Goal: Task Accomplishment & Management: Use online tool/utility

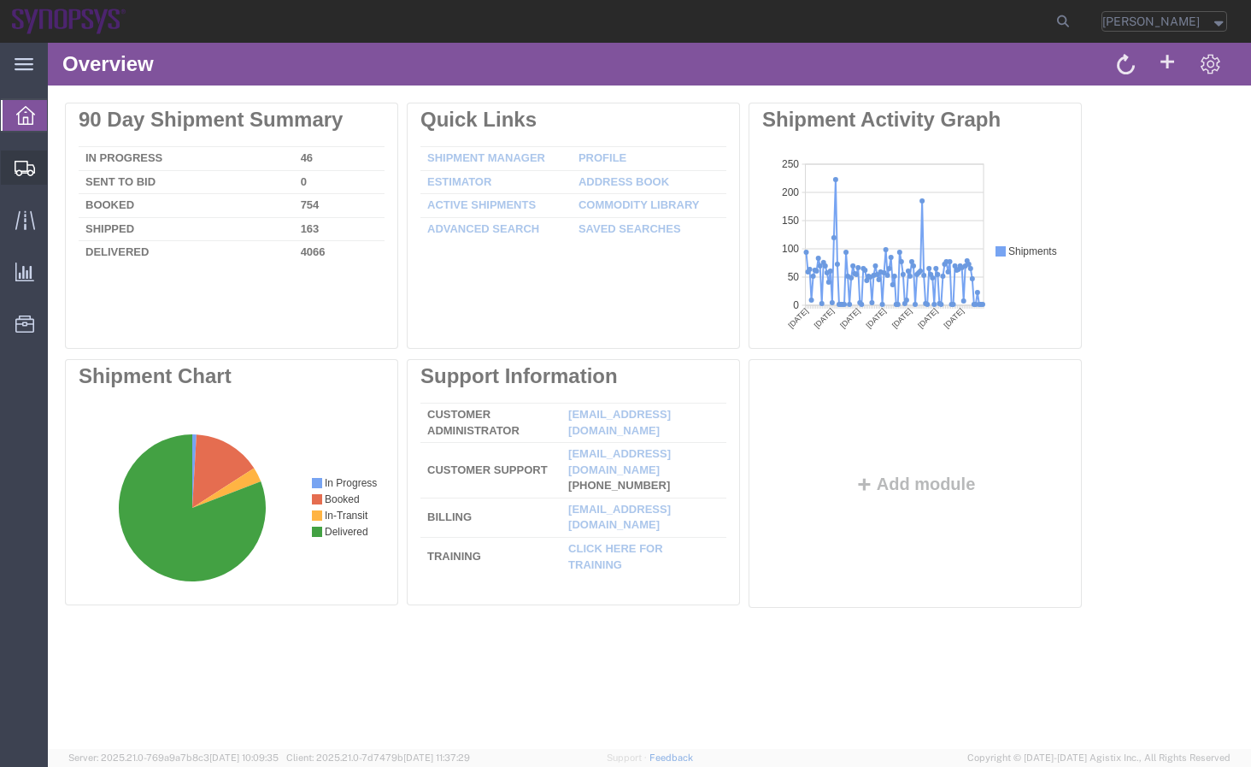
click at [41, 165] on div at bounding box center [25, 167] width 48 height 34
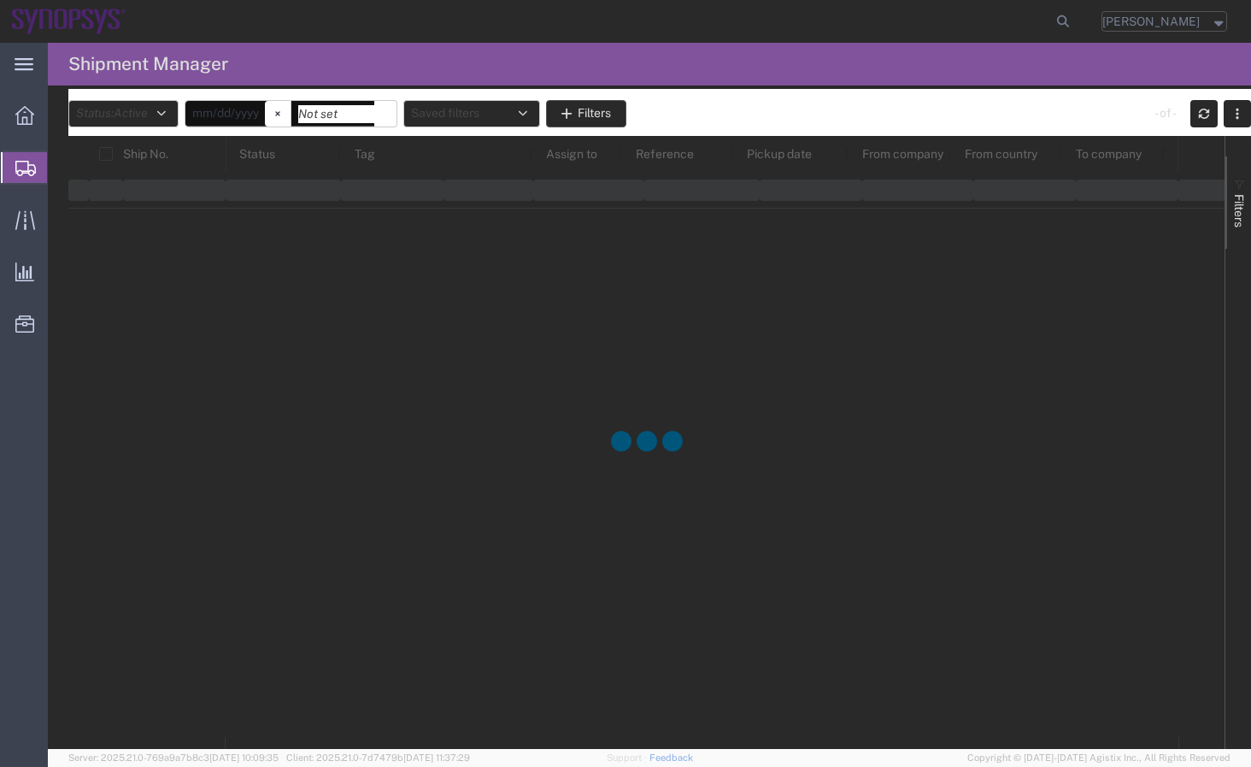
click at [607, 55] on agx-page-header "Shipment Manager" at bounding box center [649, 64] width 1203 height 43
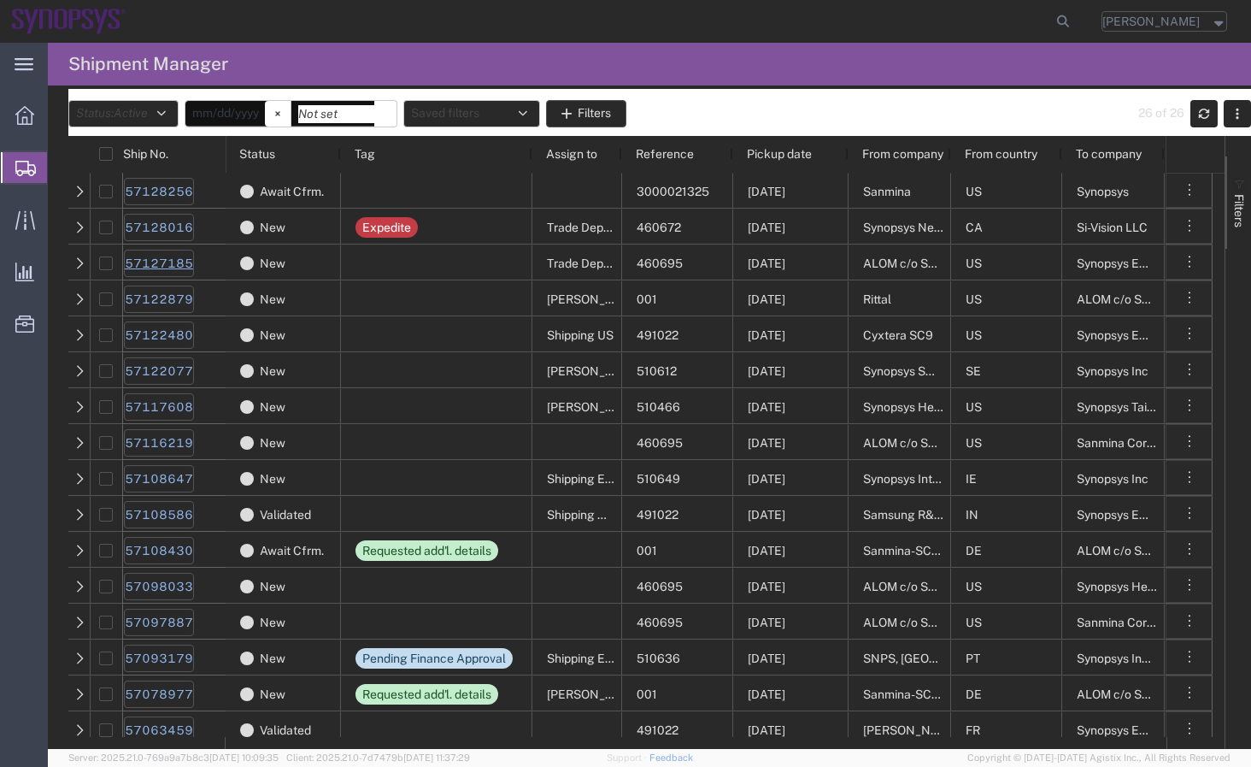
click at [141, 262] on link "57127185" at bounding box center [159, 263] width 70 height 27
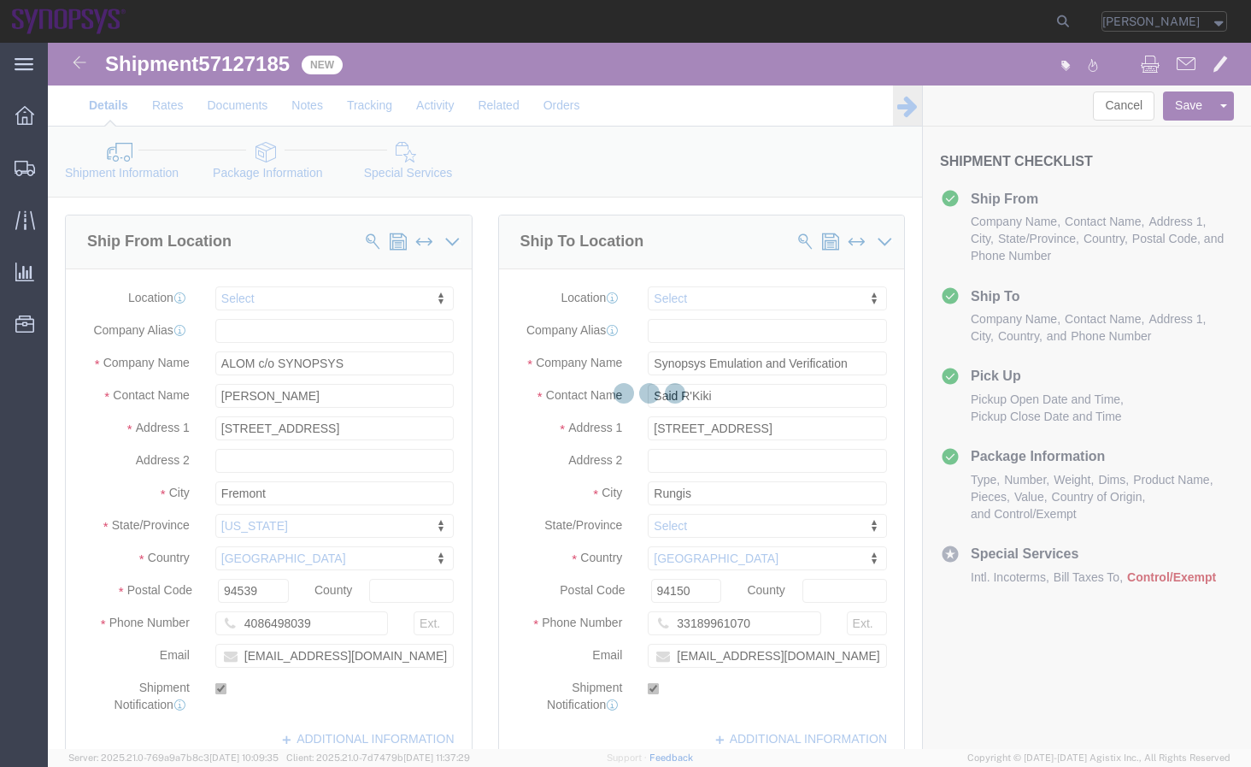
select select
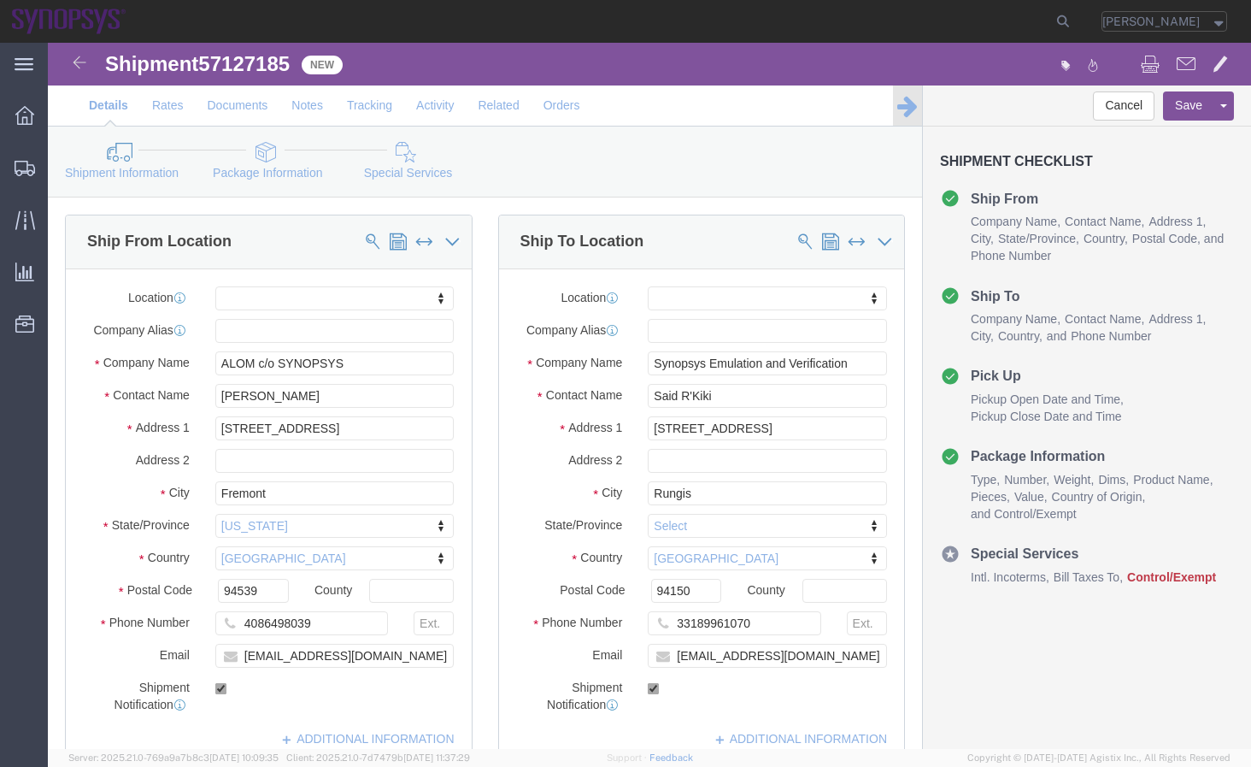
click link "Package Information"
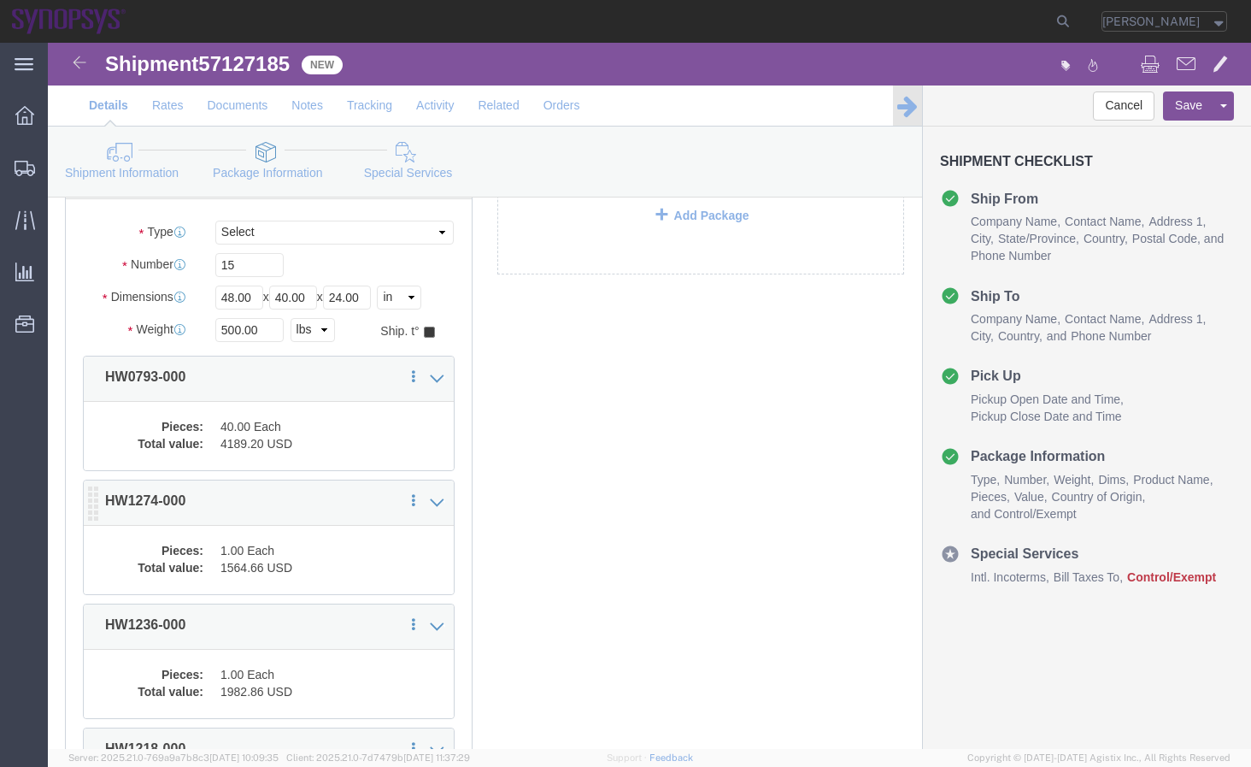
scroll to position [232, 0]
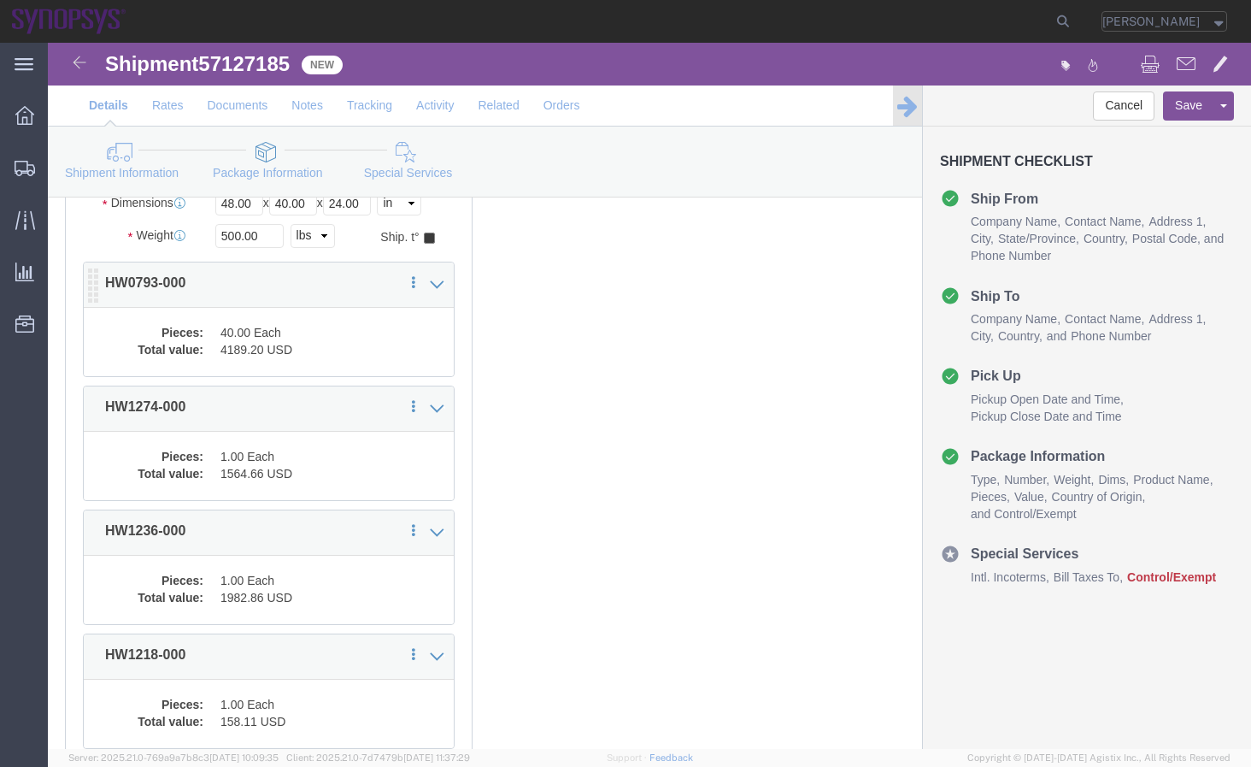
click div "Pieces: 40.00 Each Total value: 4189.20 USD"
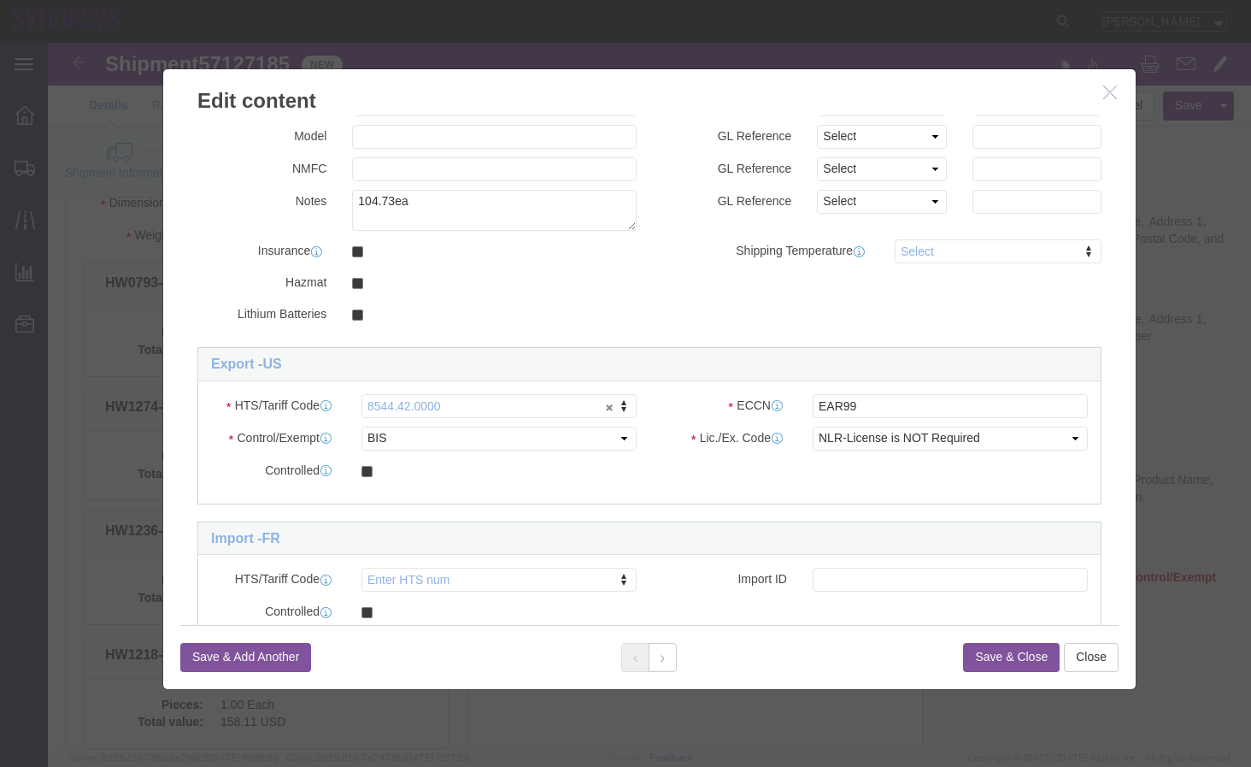
scroll to position [305, 0]
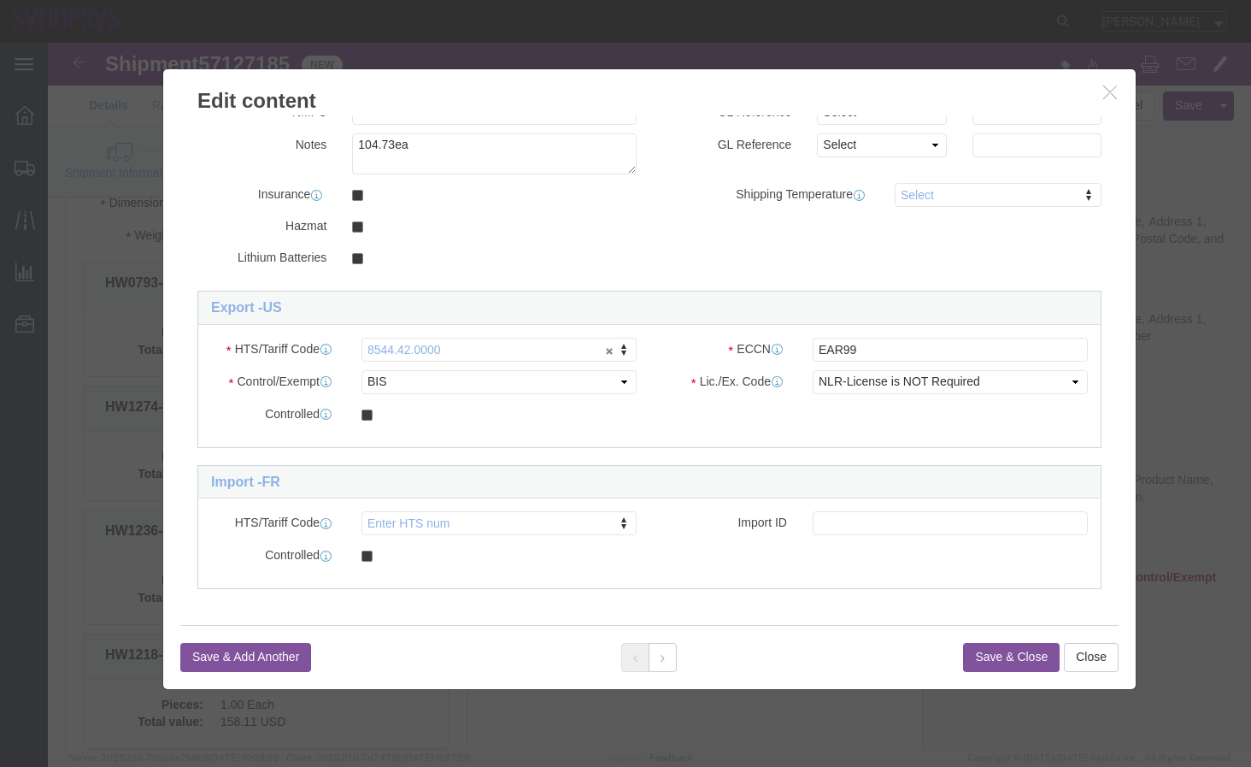
click icon "button"
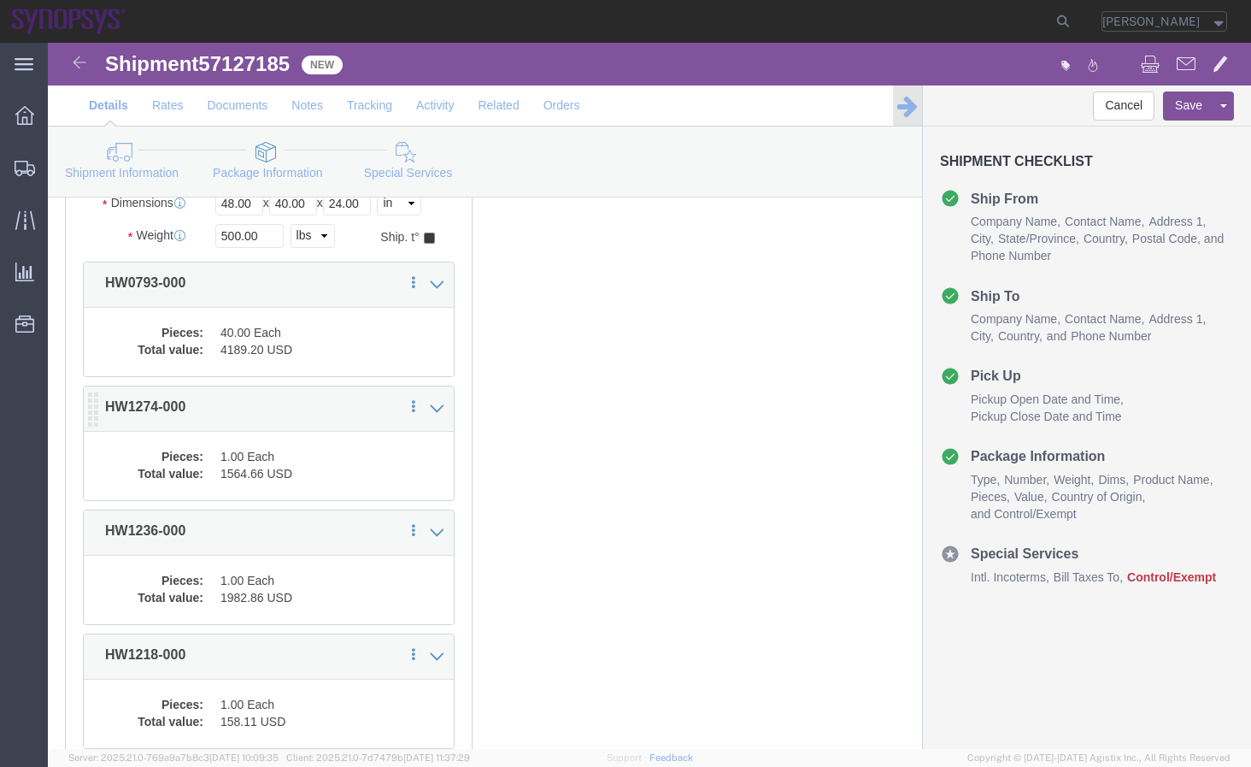
click div "Pieces: 1.00 Each Total value: 1564.66 USD"
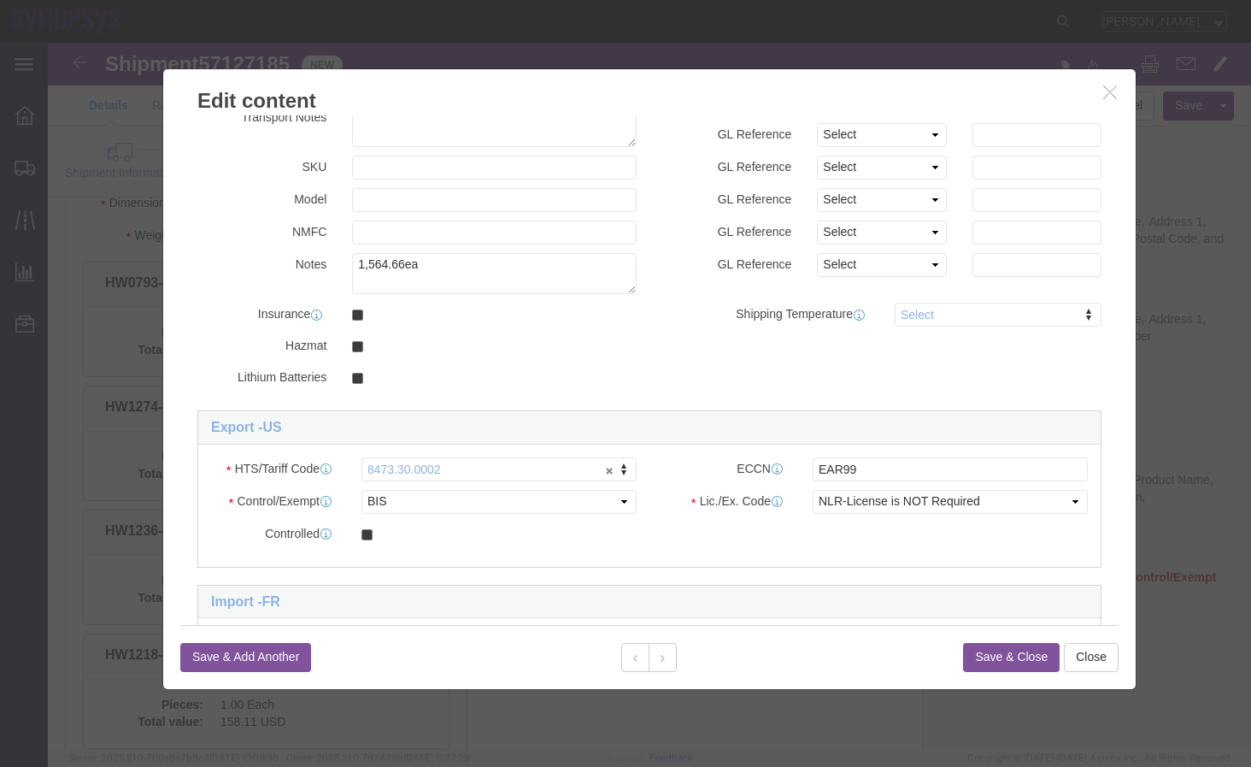
scroll to position [232, 0]
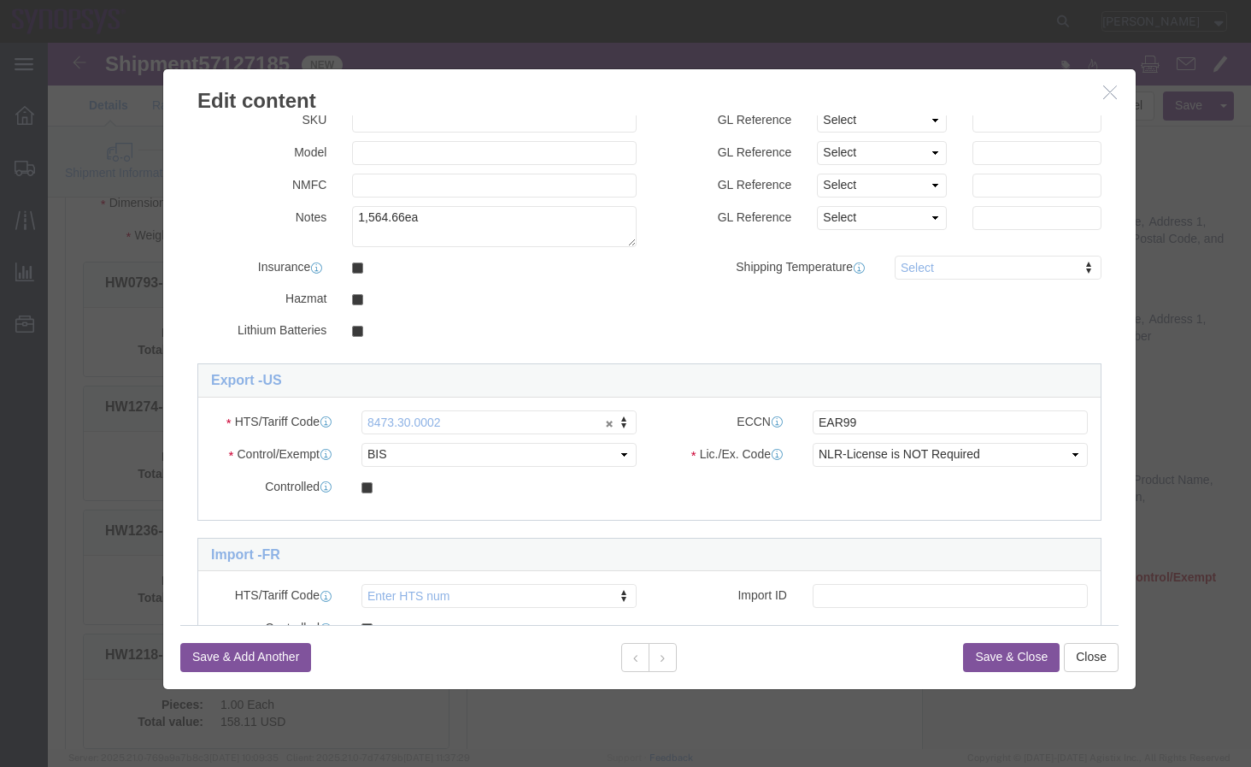
click icon "button"
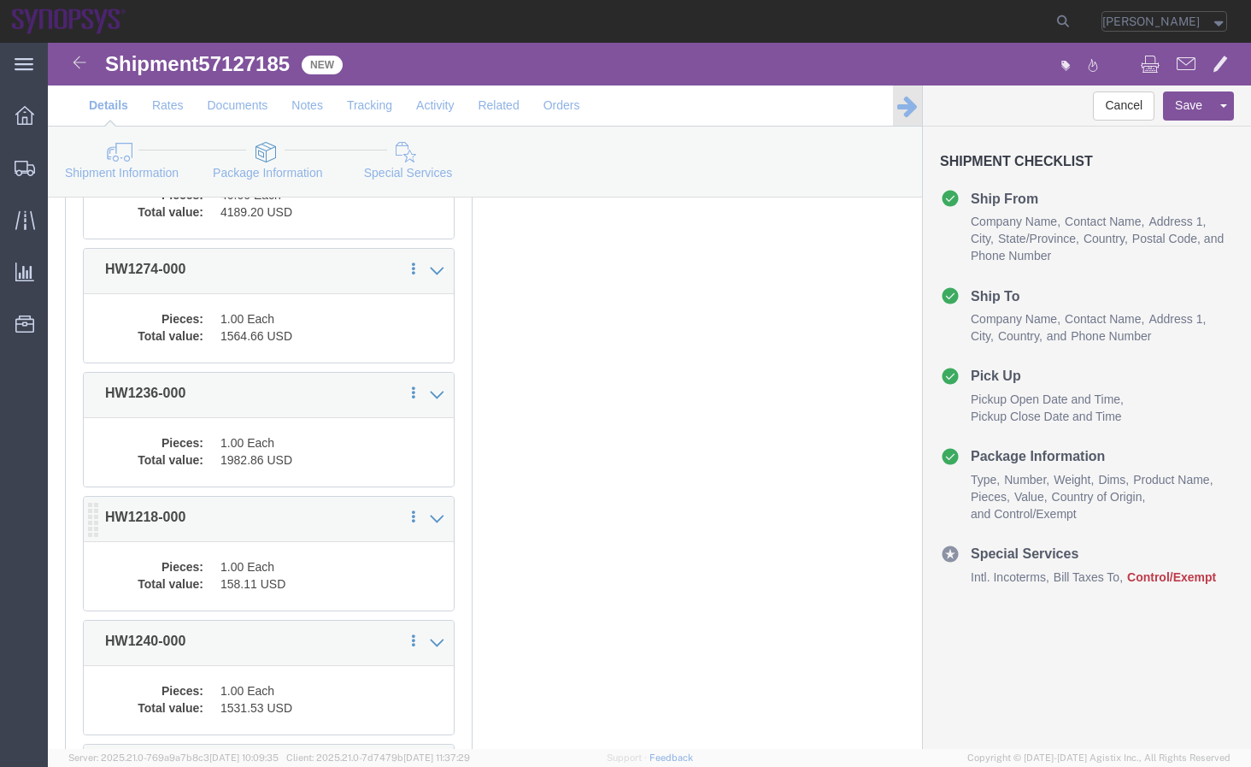
scroll to position [388, 0]
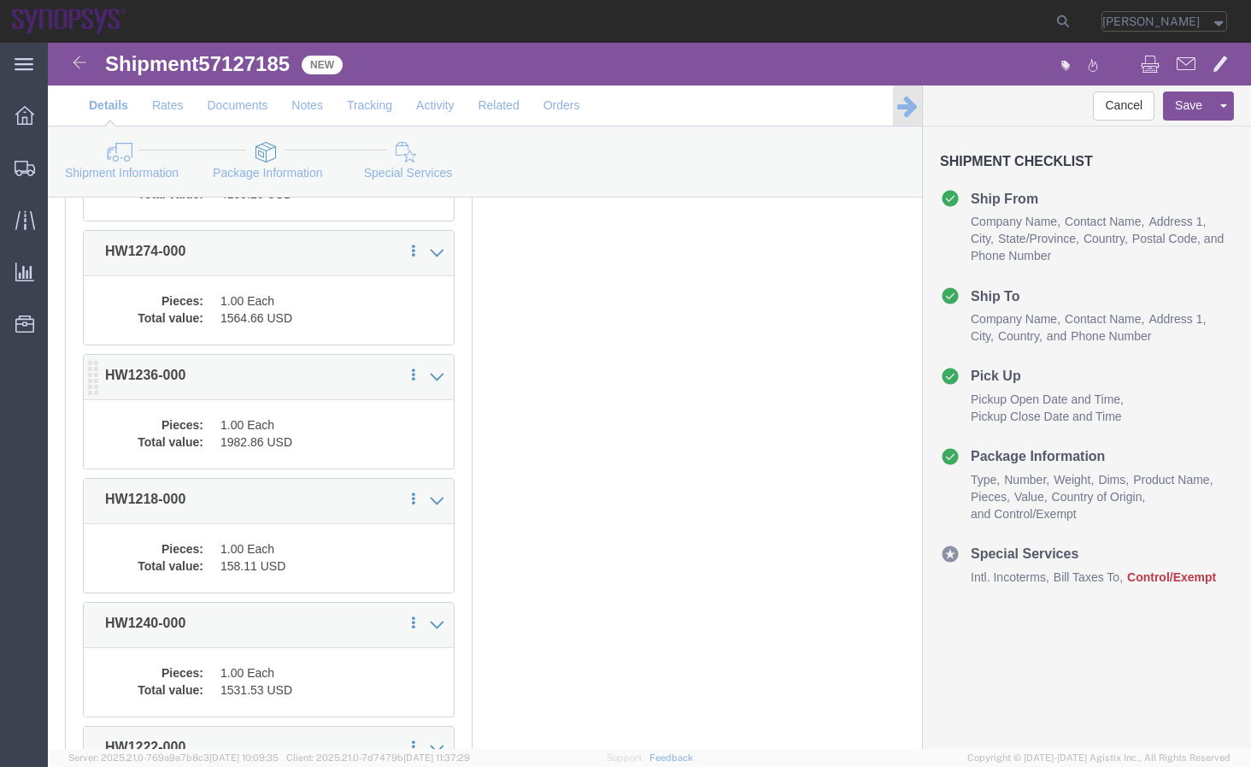
click dd "1982.86 USD"
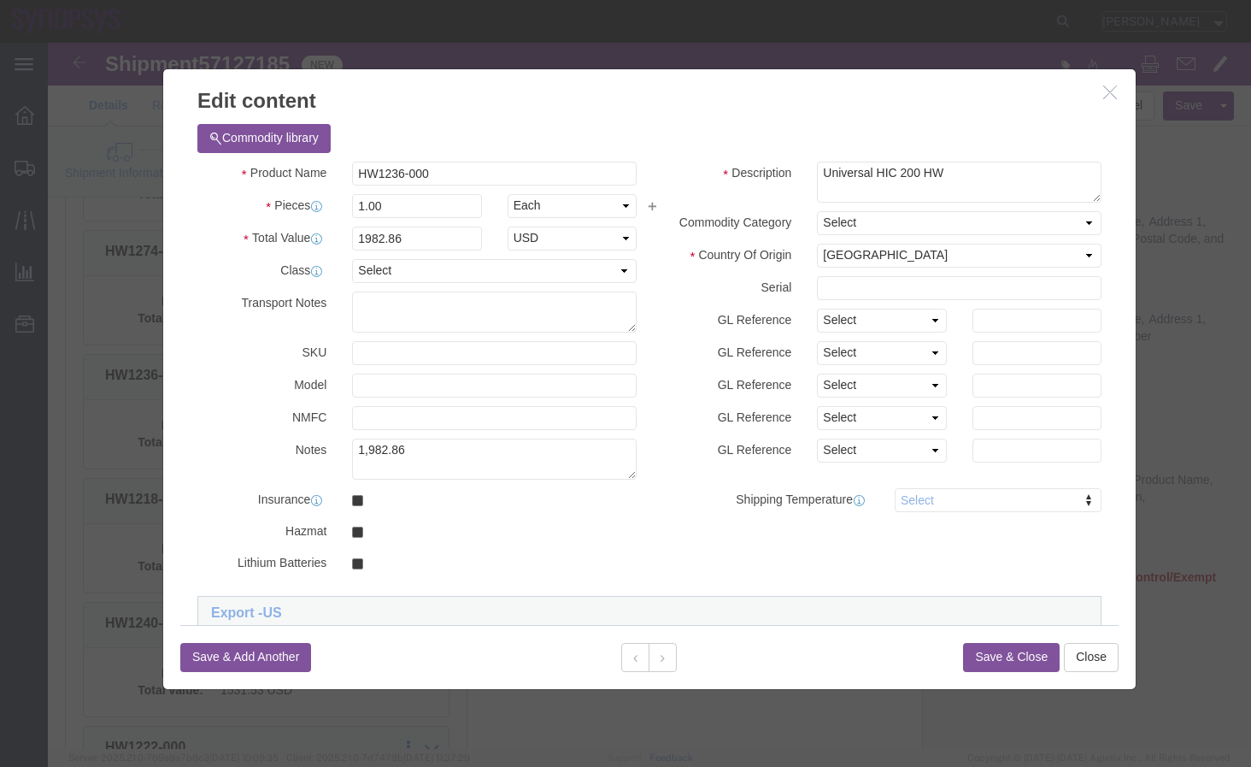
scroll to position [232, 0]
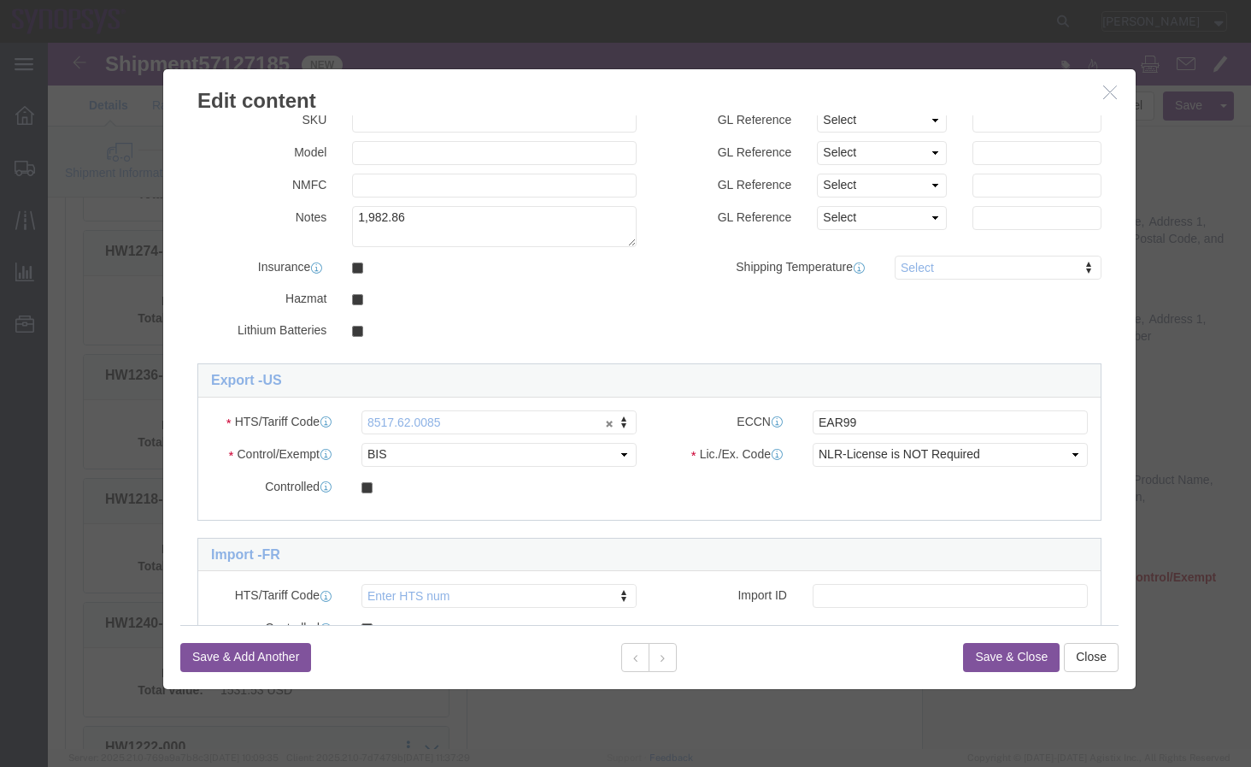
drag, startPoint x: 1057, startPoint y: 56, endPoint x: 572, endPoint y: 261, distance: 527.3
click icon "button"
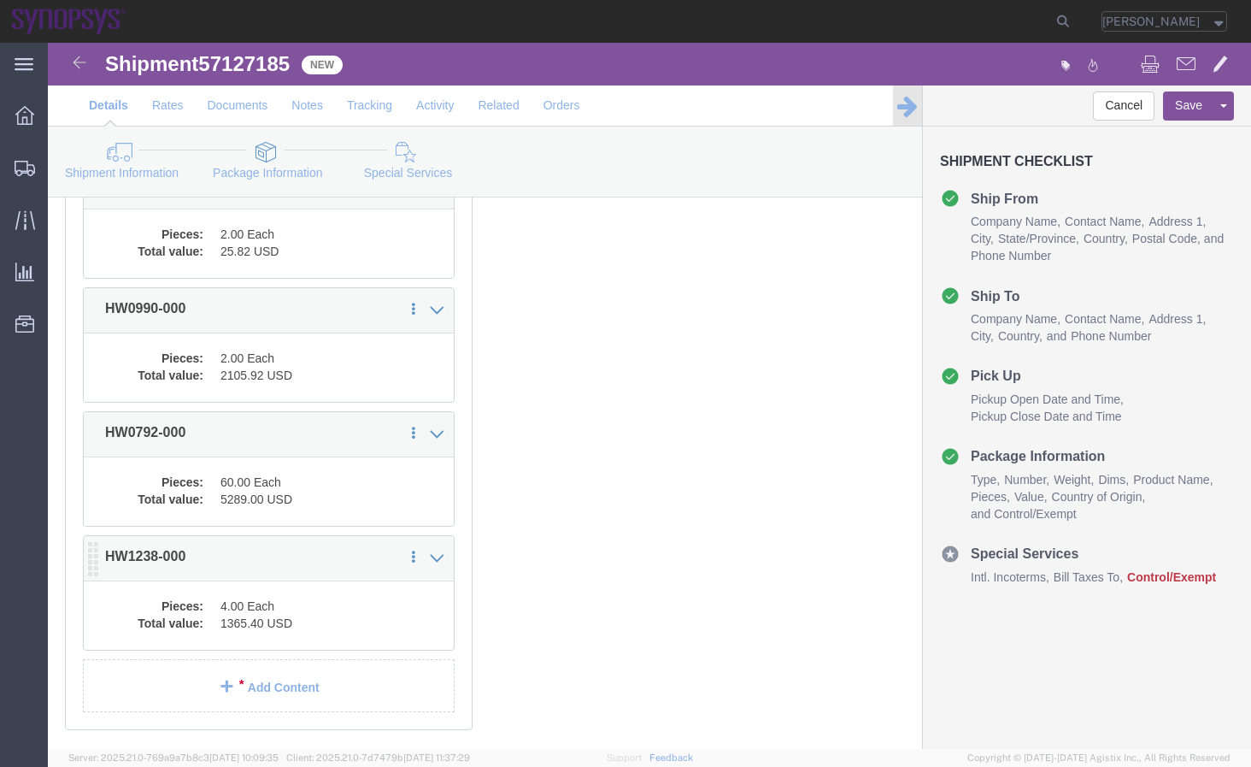
scroll to position [1775, 0]
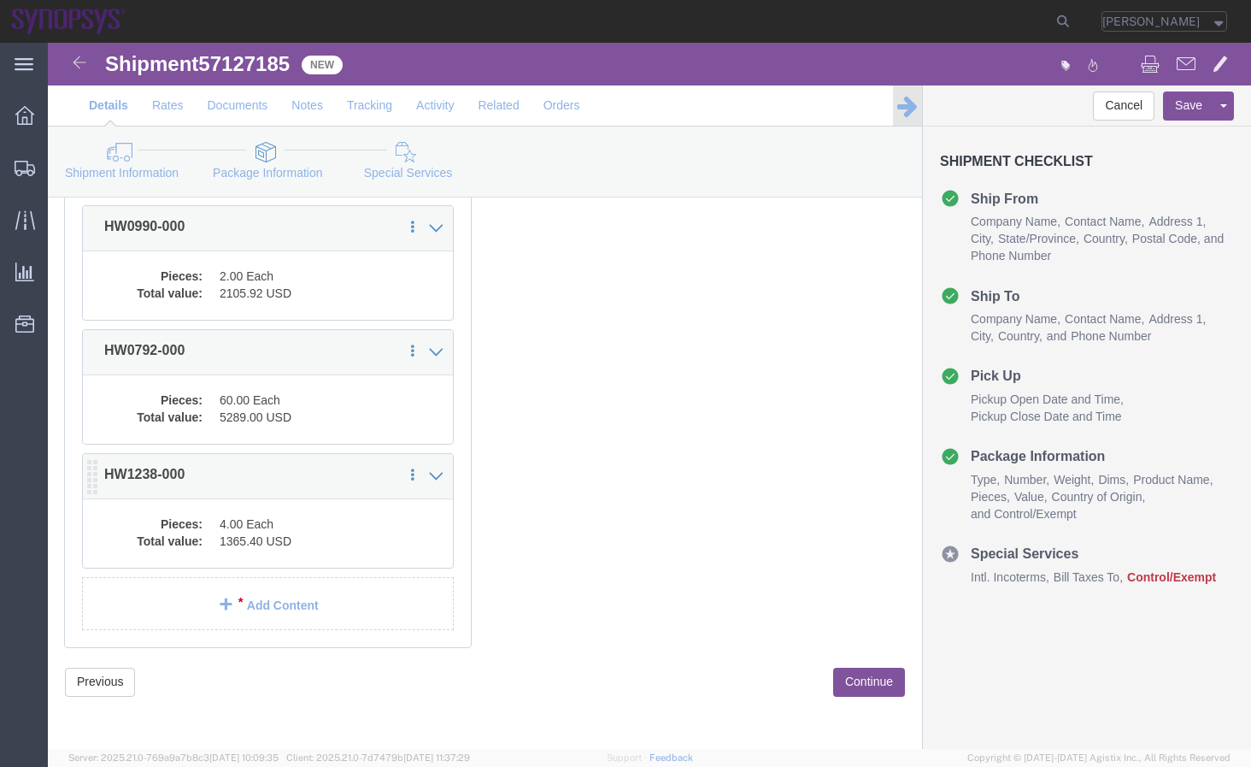
click div "15 x Your Packaging Package Type Select Bale(s) Basket(s) Bolt(s) Bottle(s) Buc…"
click dd "4.00 Each"
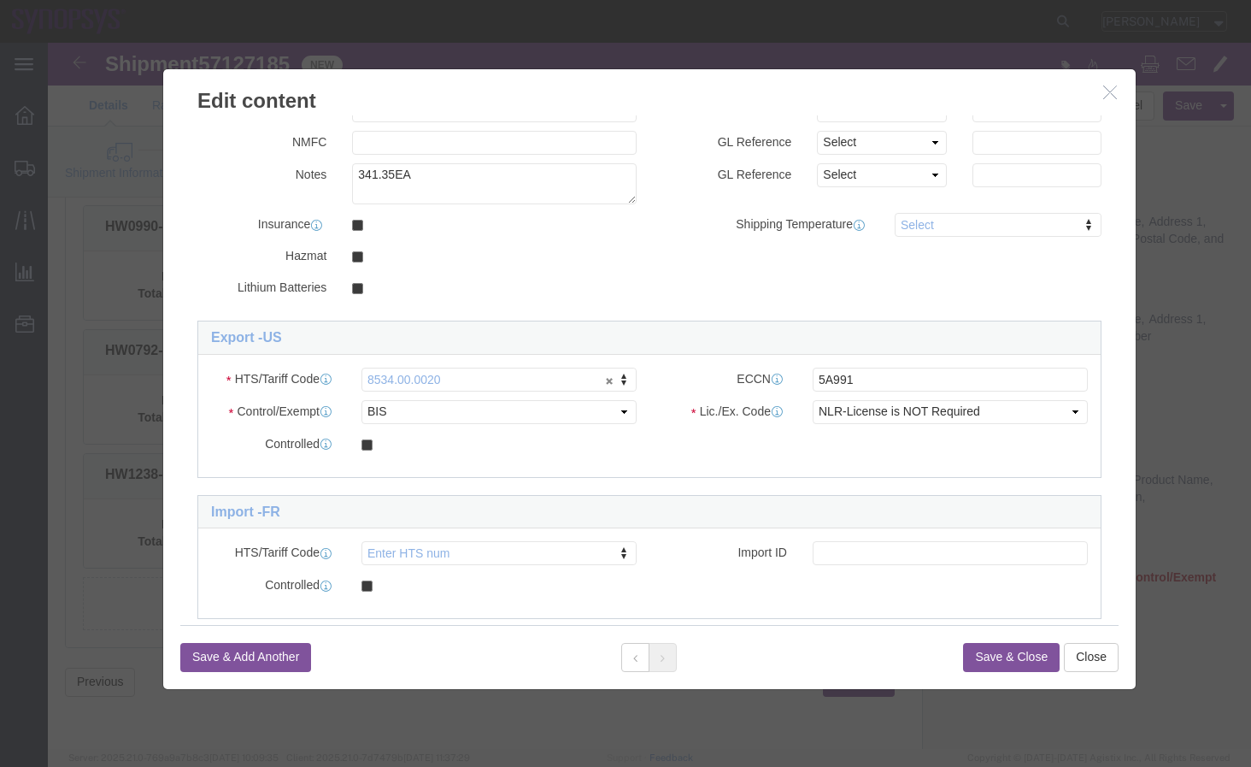
scroll to position [305, 0]
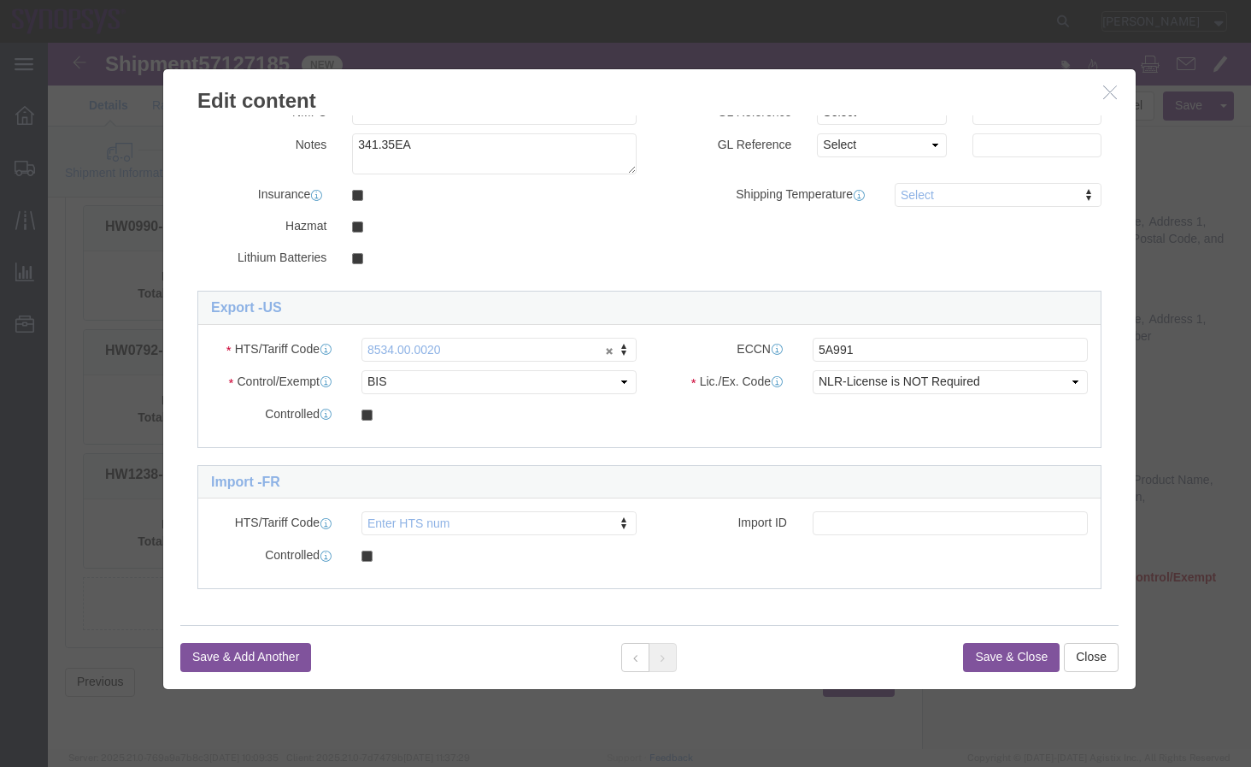
click icon "button"
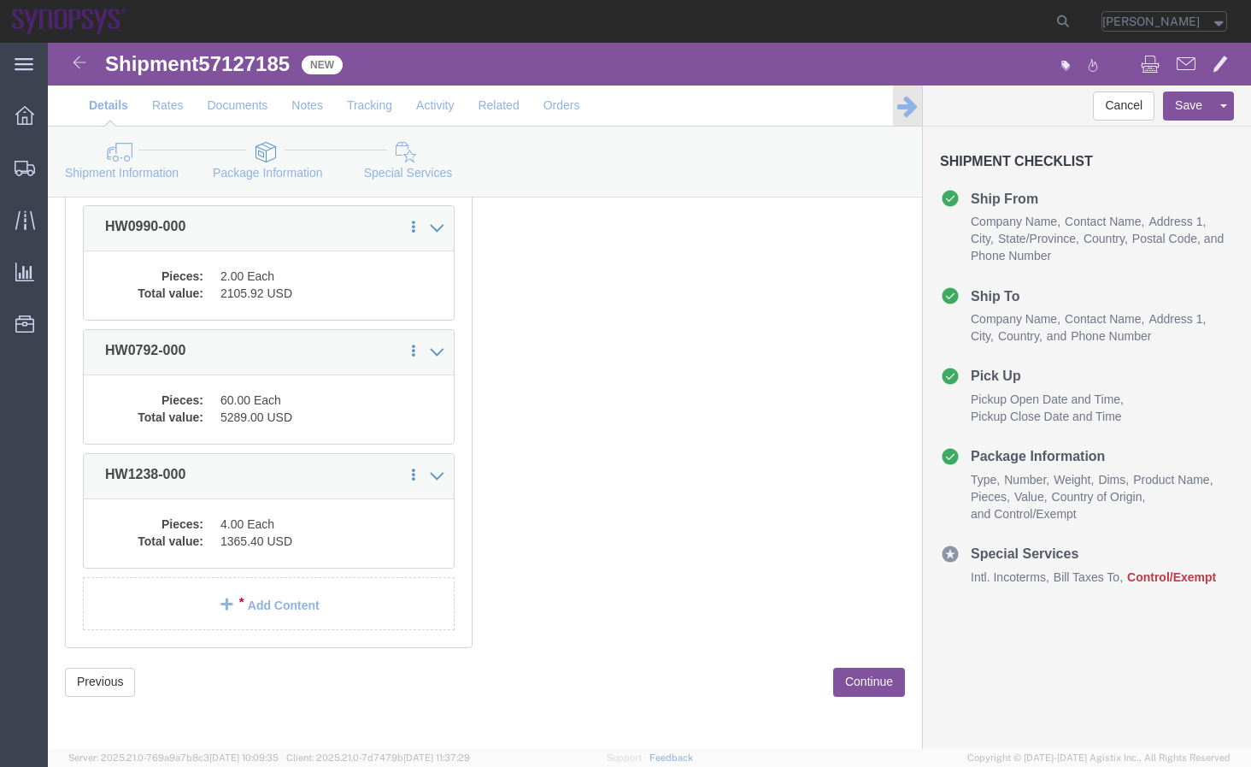
click link "Shipment Information"
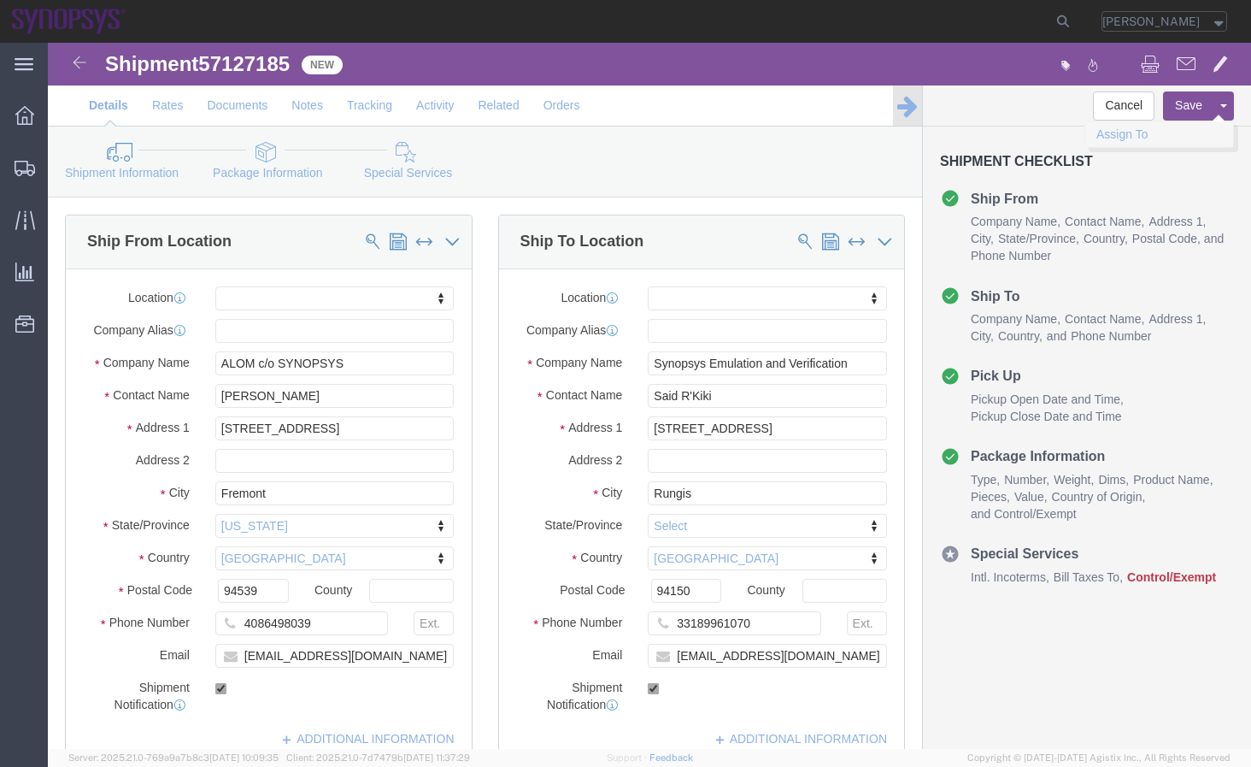
click link "Assign To"
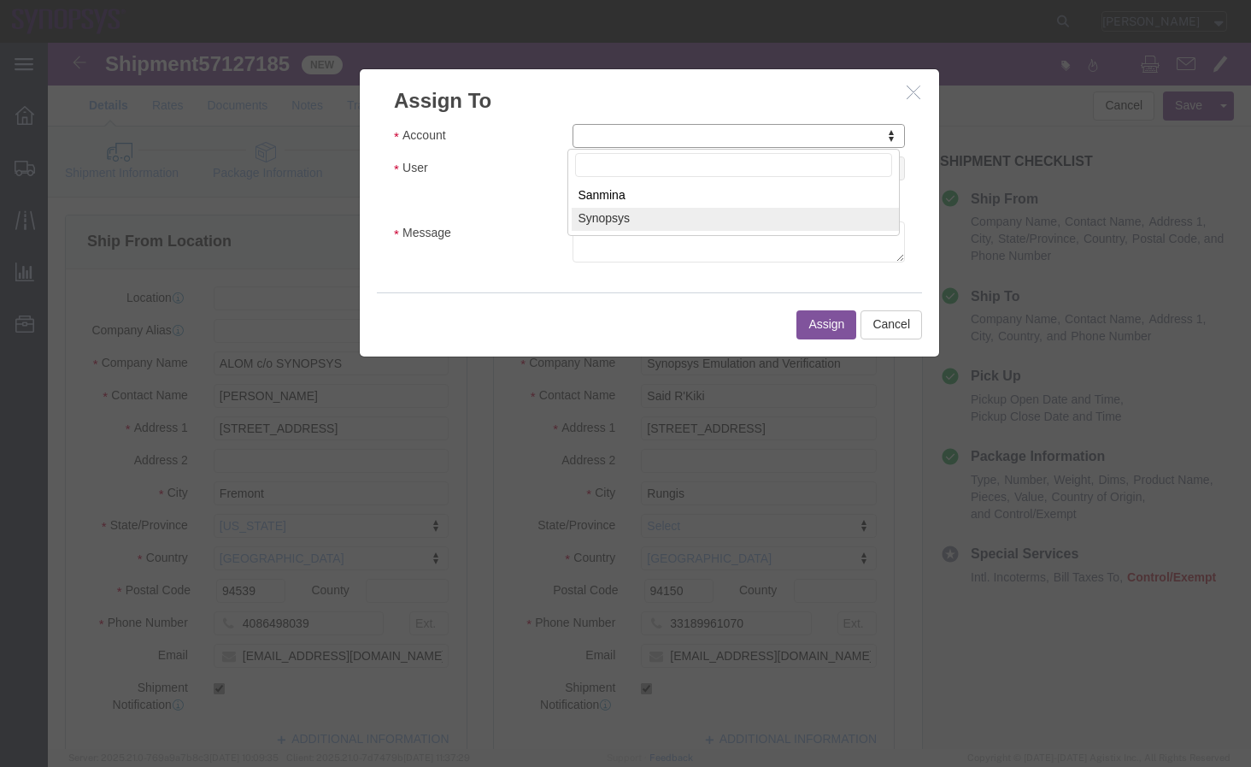
select select "117156"
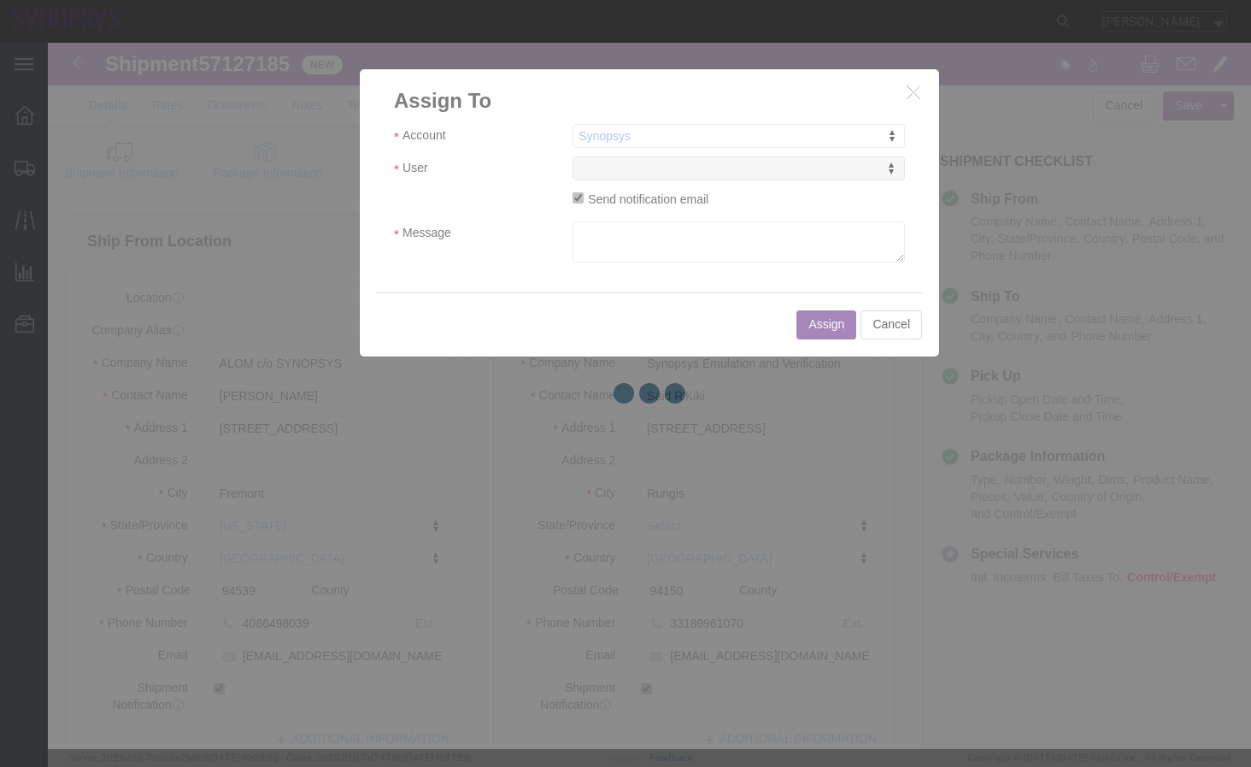
click at [640, 172] on div at bounding box center [649, 396] width 1203 height 706
select select
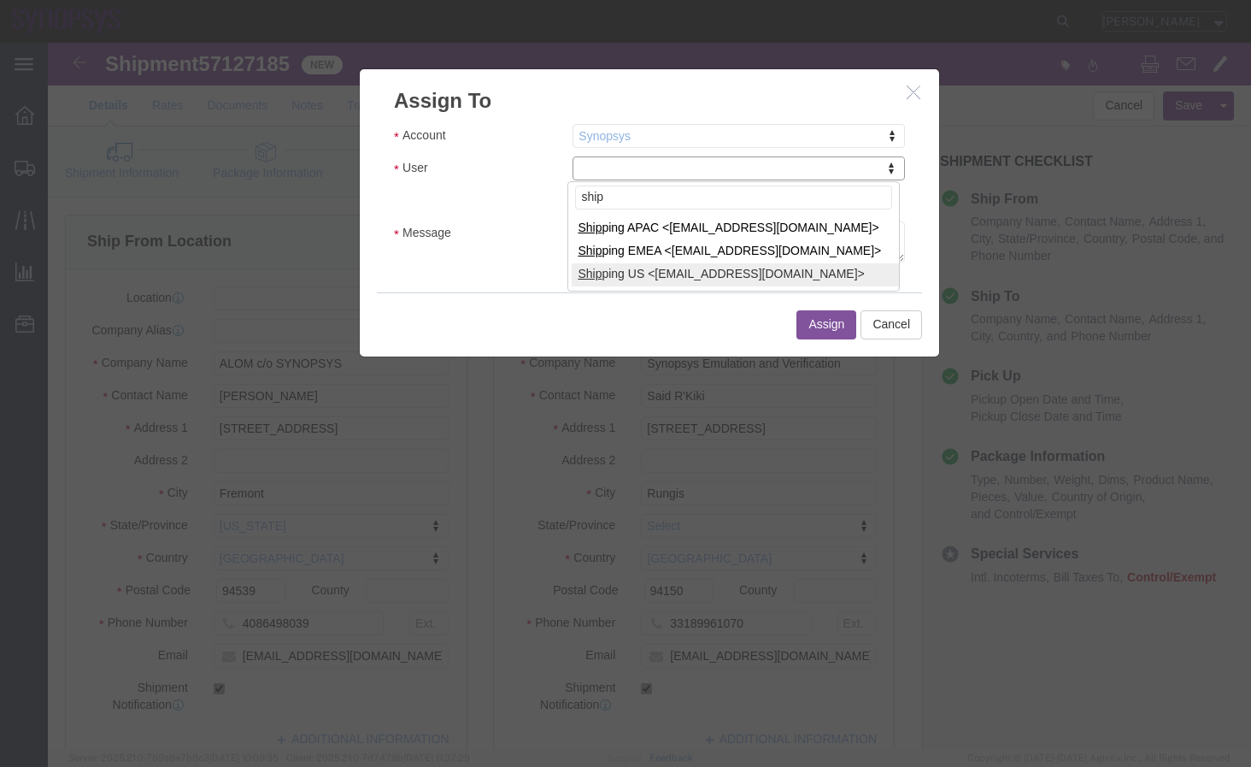
type input "ship"
select select "100122"
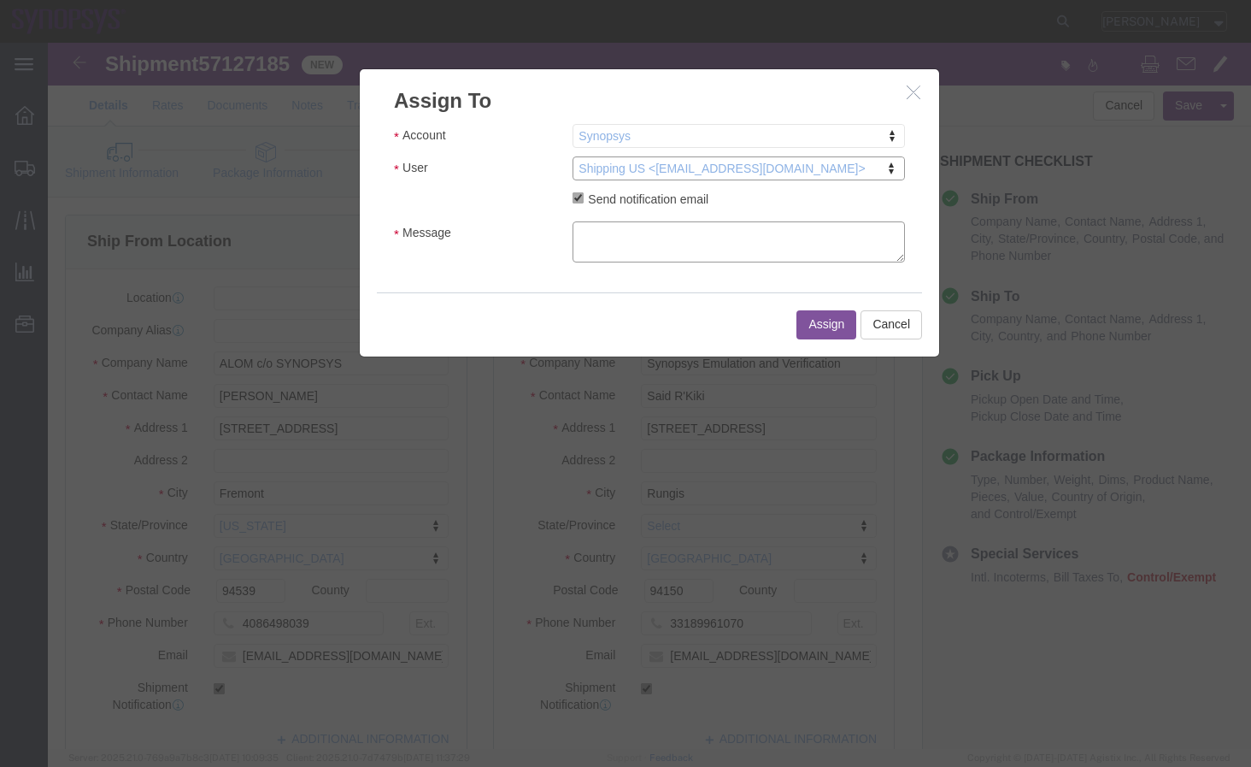
click textarea "Message"
type textarea "a"
click button "Assign"
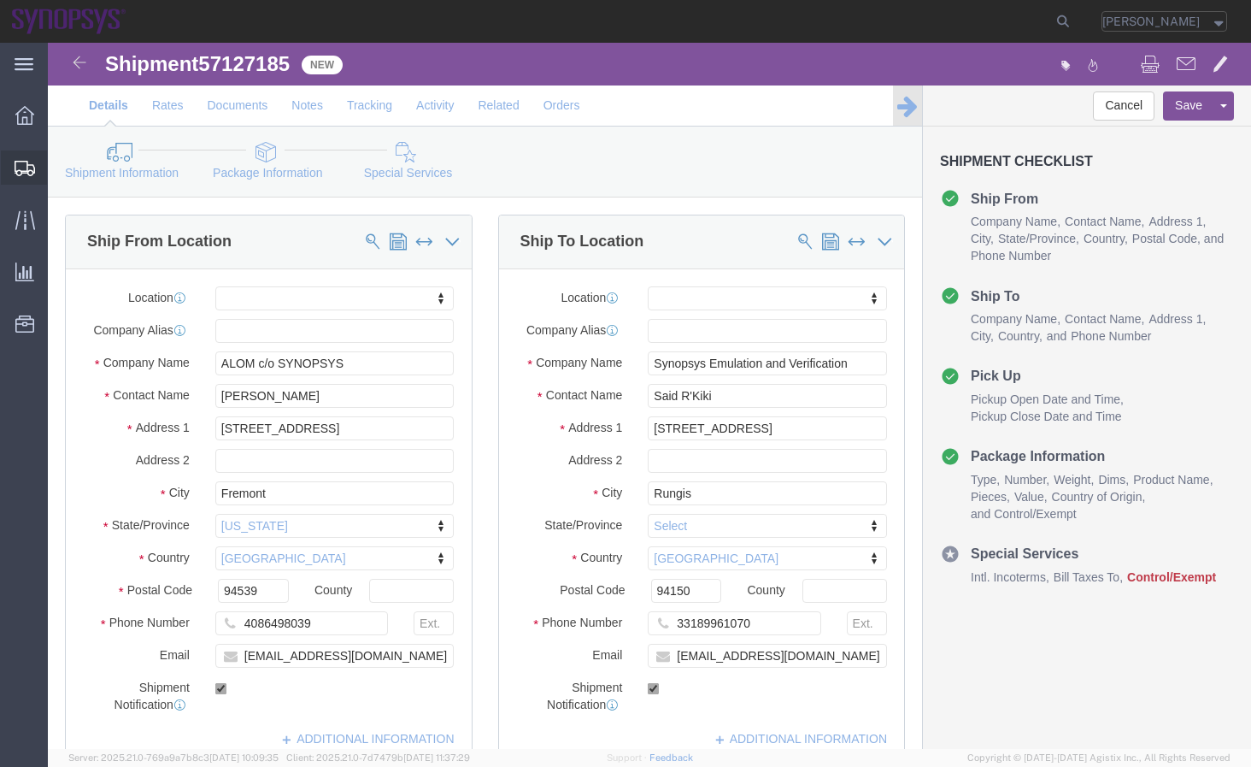
click at [0, 0] on span "Shipment Manager" at bounding box center [0, 0] width 0 height 0
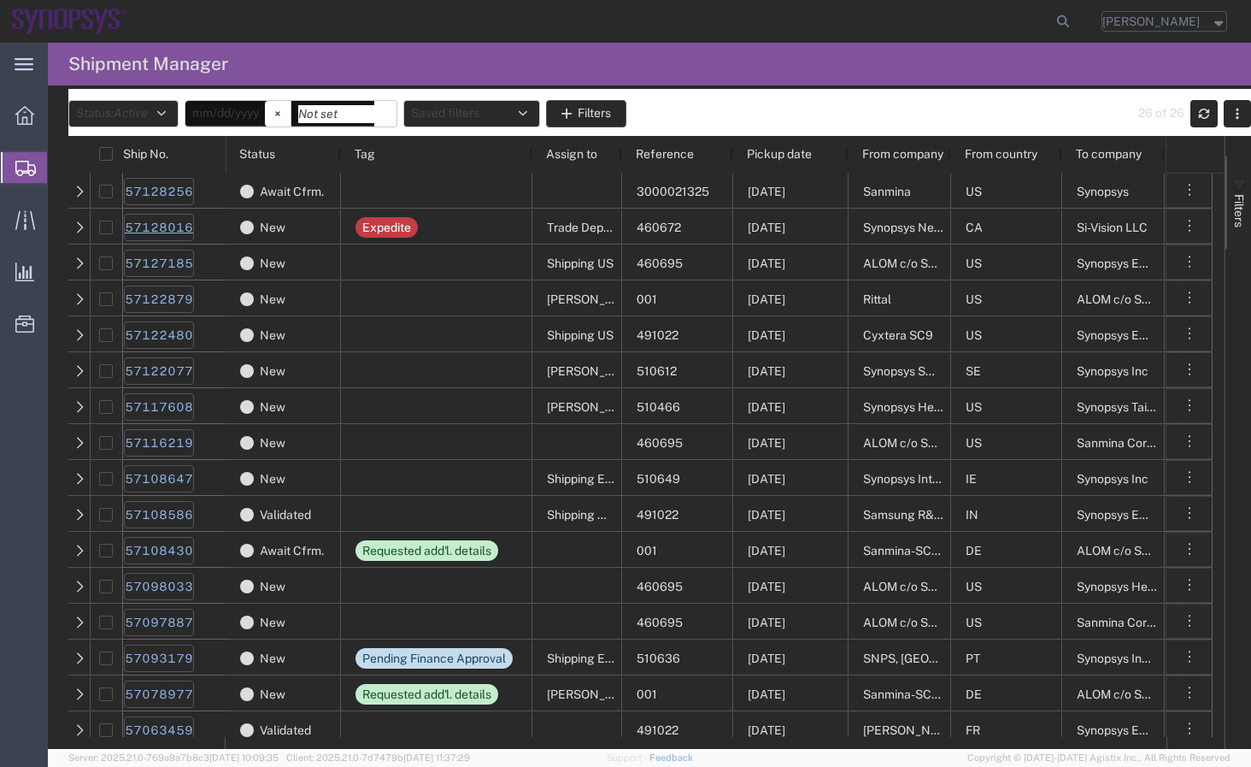
click at [161, 226] on link "57128016" at bounding box center [159, 227] width 70 height 27
